Goal: Find specific page/section: Find specific page/section

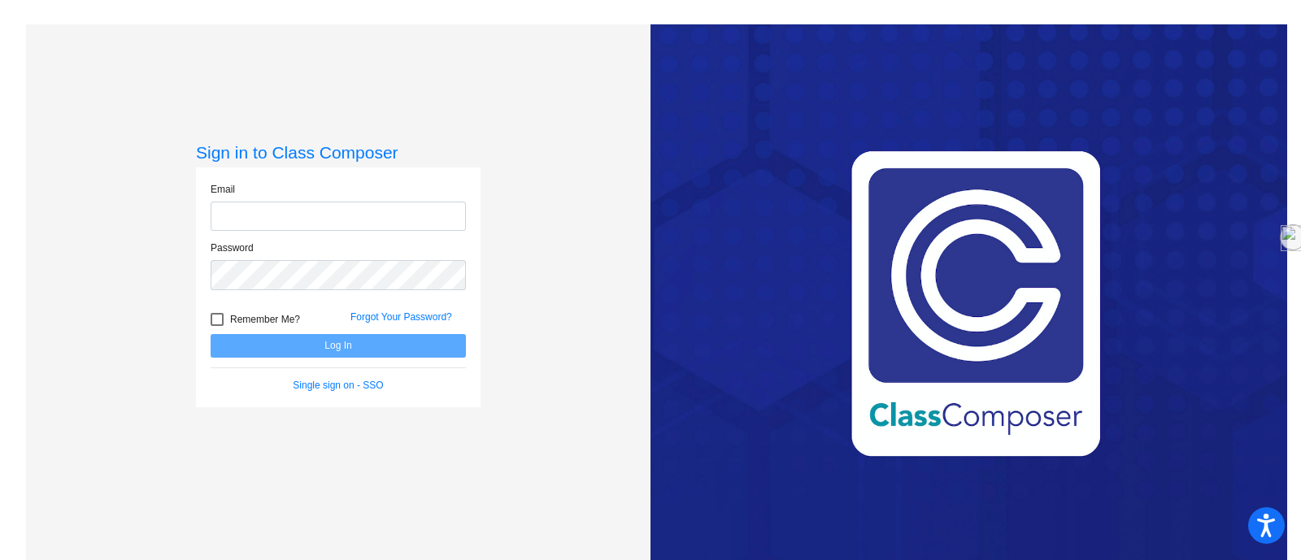
type input "[EMAIL_ADDRESS][DOMAIN_NAME]"
click at [342, 347] on button "Log In" at bounding box center [338, 346] width 255 height 24
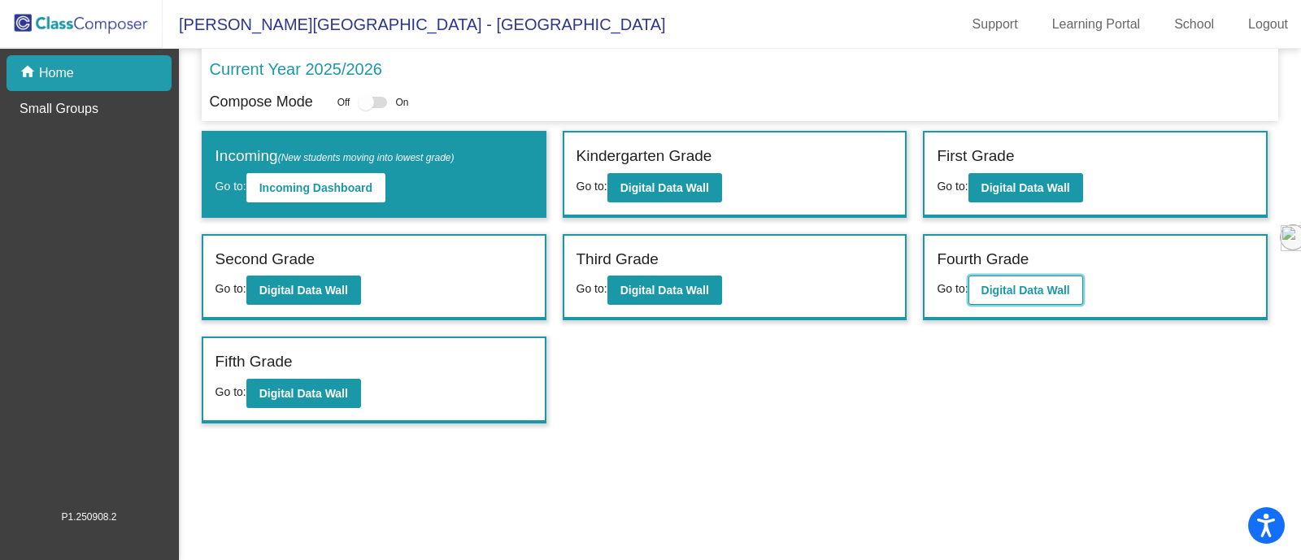
click at [998, 284] on b "Digital Data Wall" at bounding box center [1026, 290] width 89 height 13
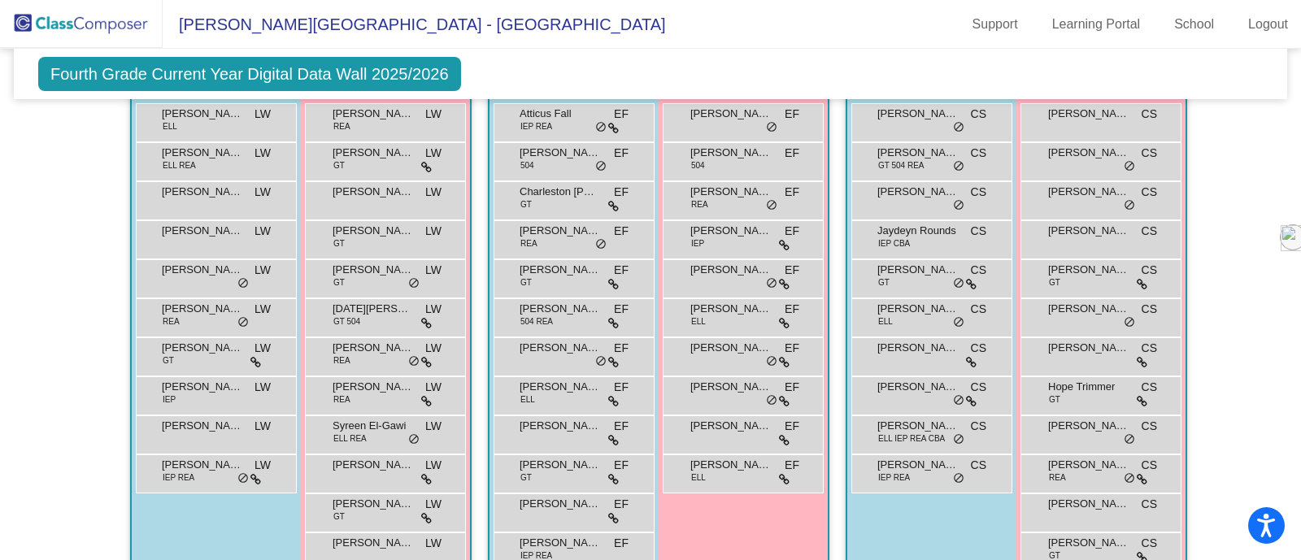
scroll to position [361, 0]
click at [529, 268] on span "[PERSON_NAME]" at bounding box center [560, 271] width 81 height 16
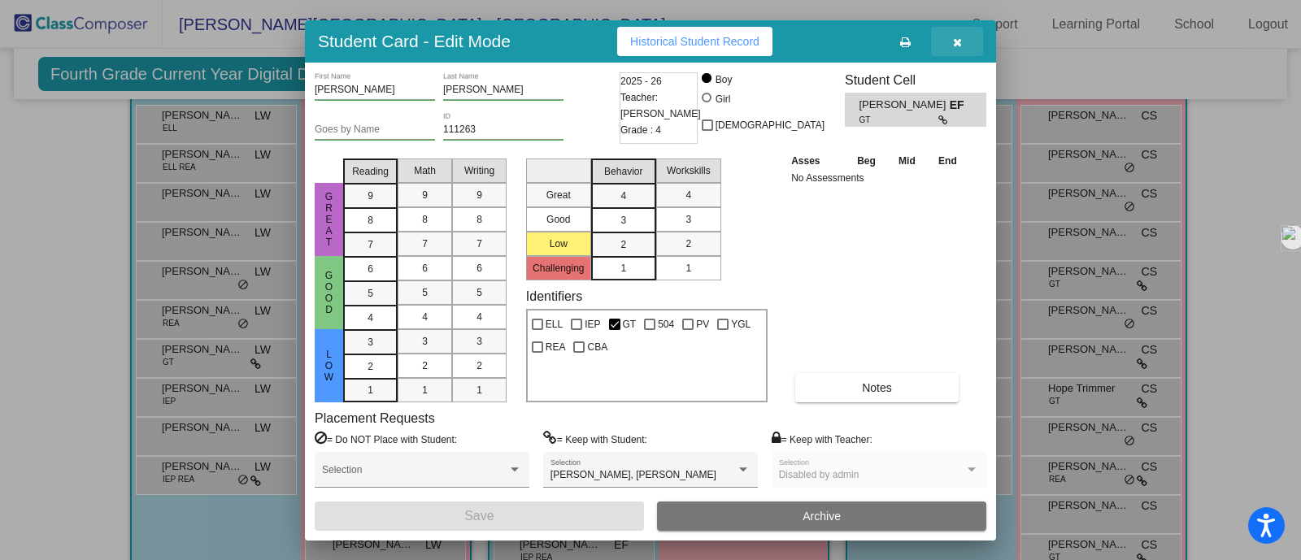
click at [960, 37] on icon "button" at bounding box center [957, 42] width 9 height 11
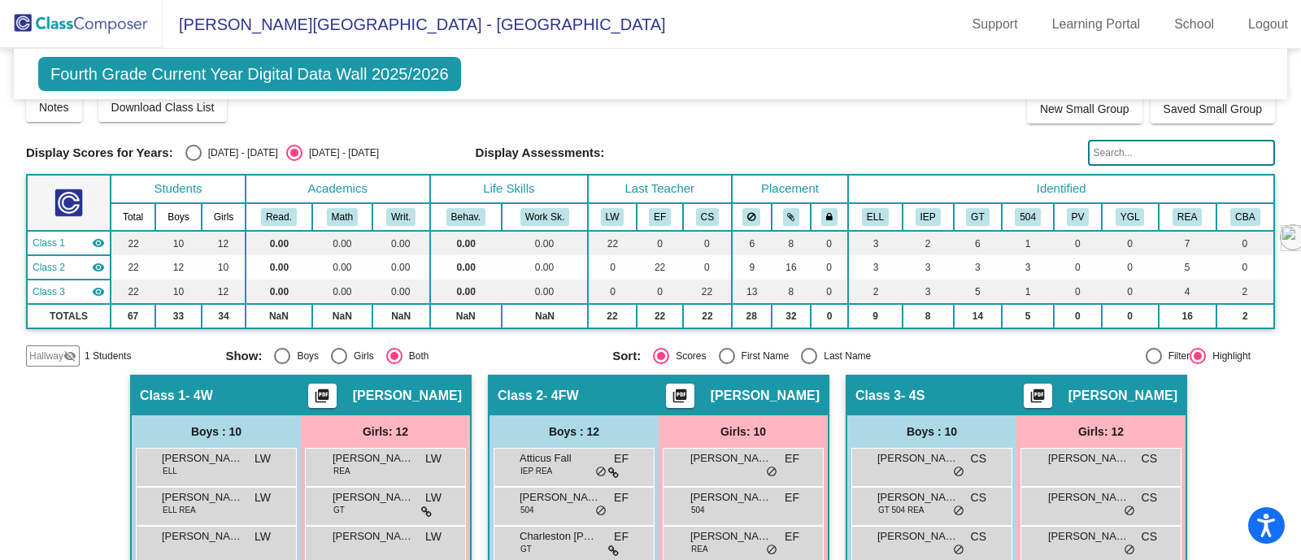
scroll to position [0, 0]
